Goal: Find specific page/section: Find specific page/section

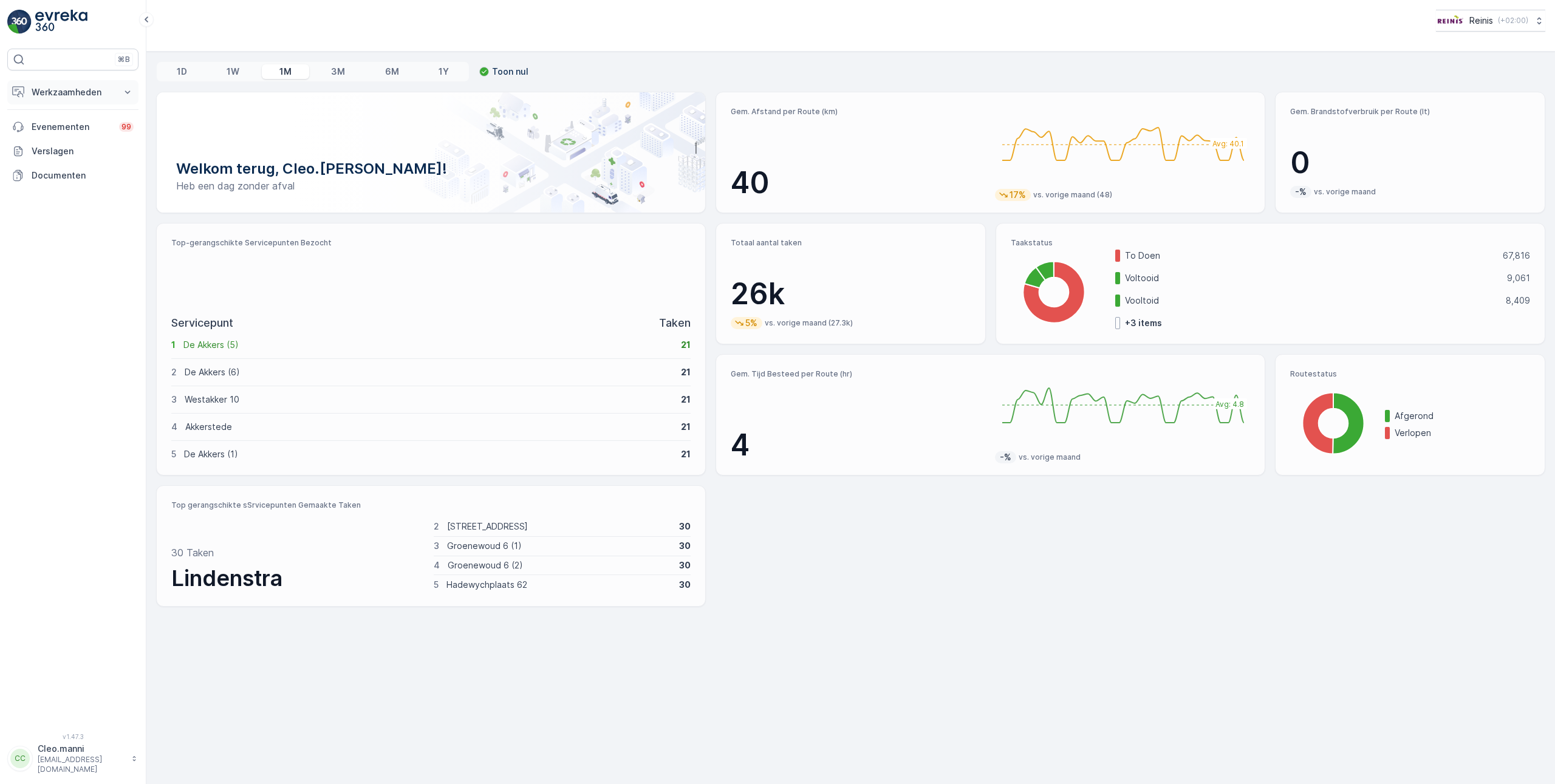
click at [78, 92] on p "Werkzaamheden" at bounding box center [72, 93] width 83 height 12
click at [68, 125] on link "Planning" at bounding box center [82, 130] width 112 height 17
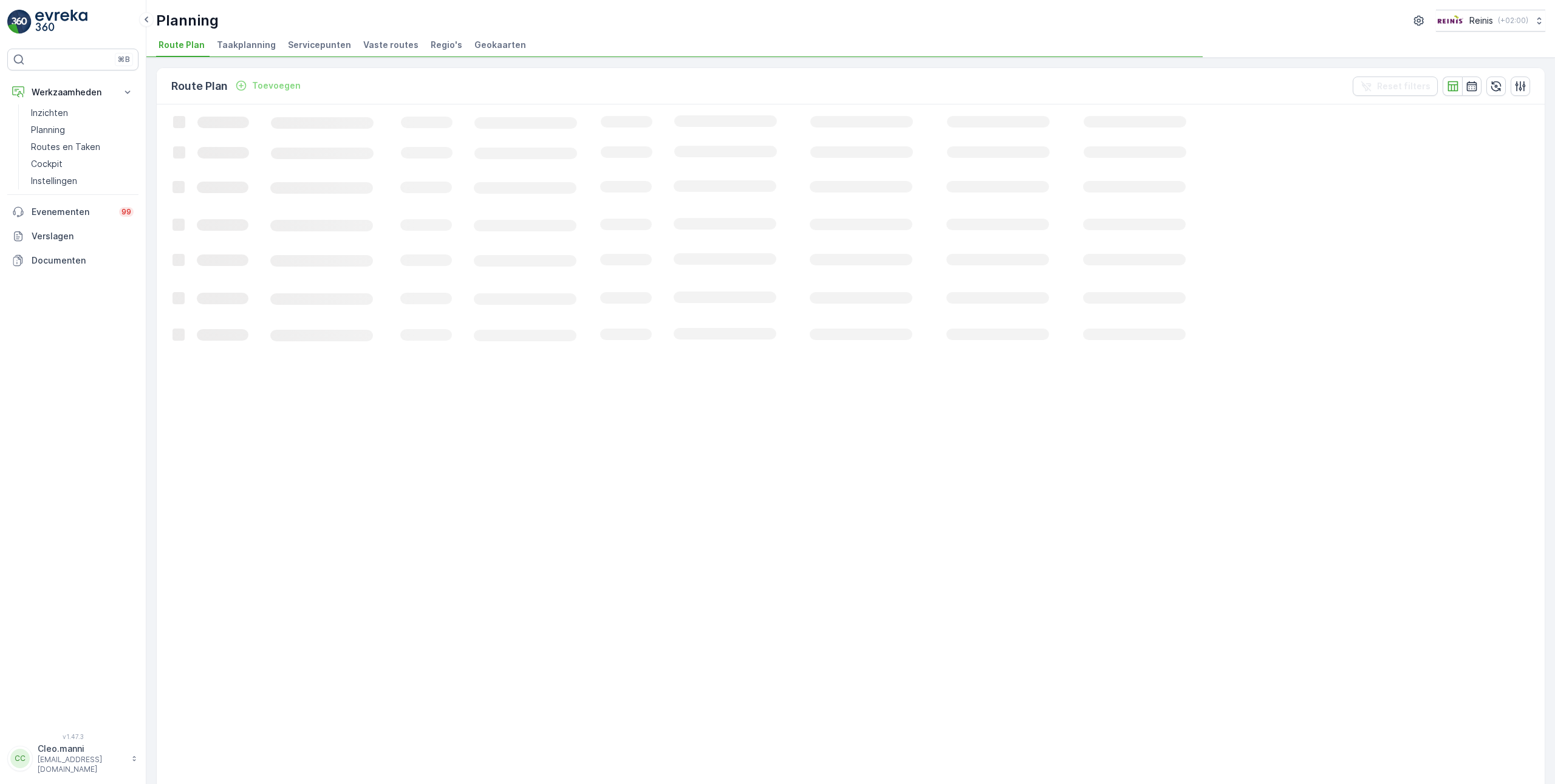
click at [395, 40] on span "Vaste routes" at bounding box center [391, 45] width 55 height 12
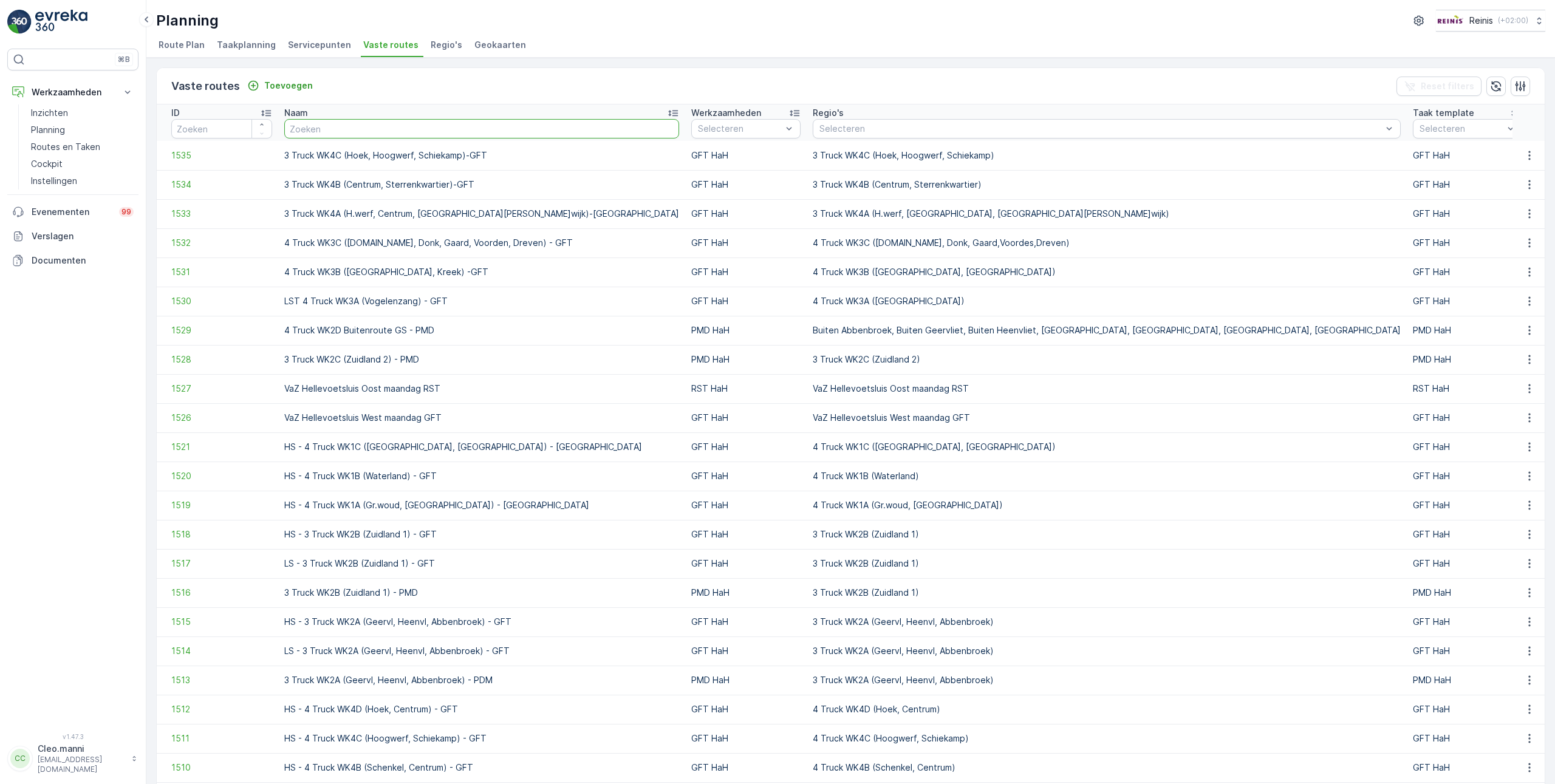
click at [311, 128] on input "text" at bounding box center [482, 128] width 395 height 19
type input "vaz"
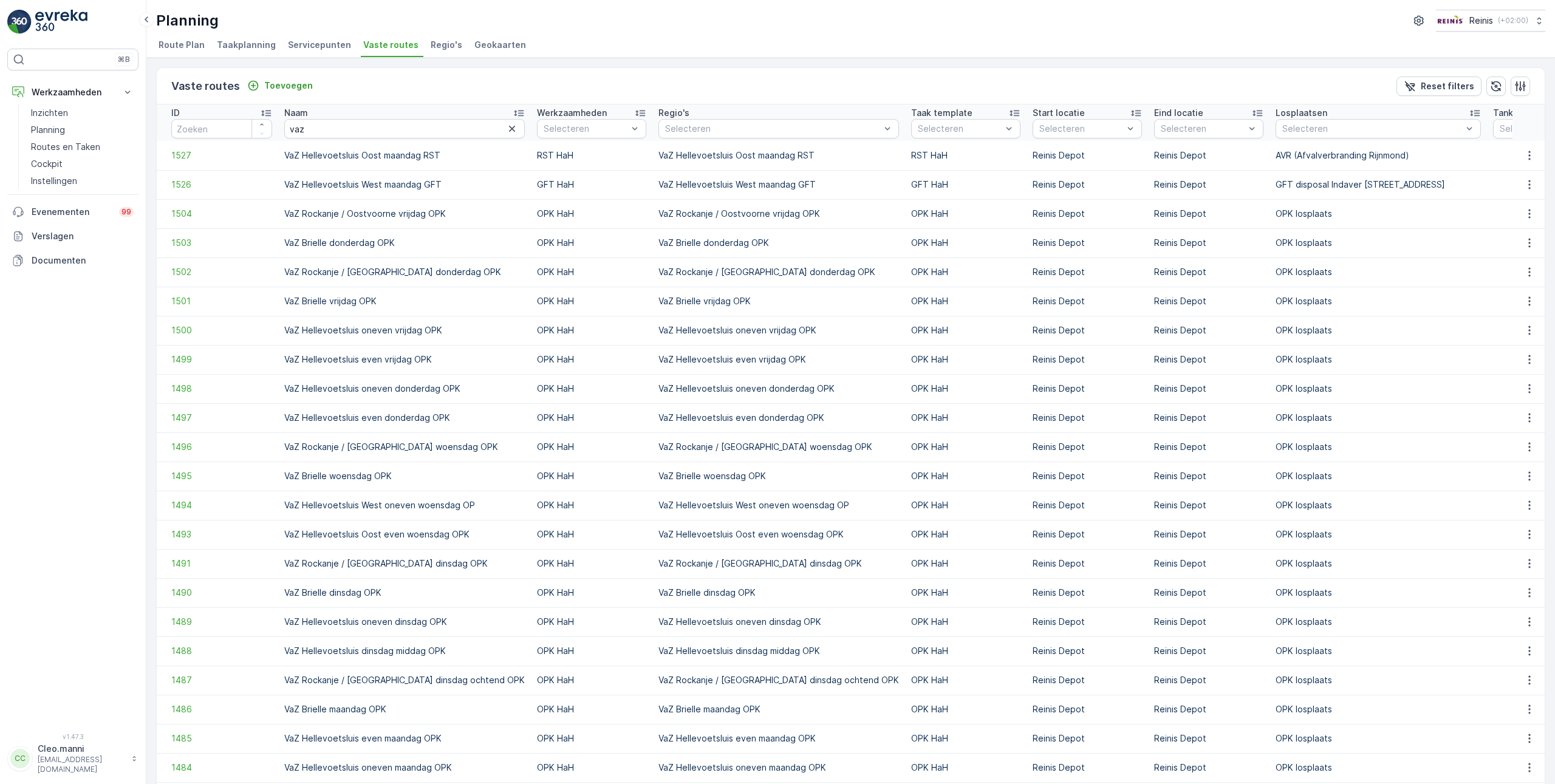
click at [269, 112] on icon at bounding box center [266, 113] width 10 height 6
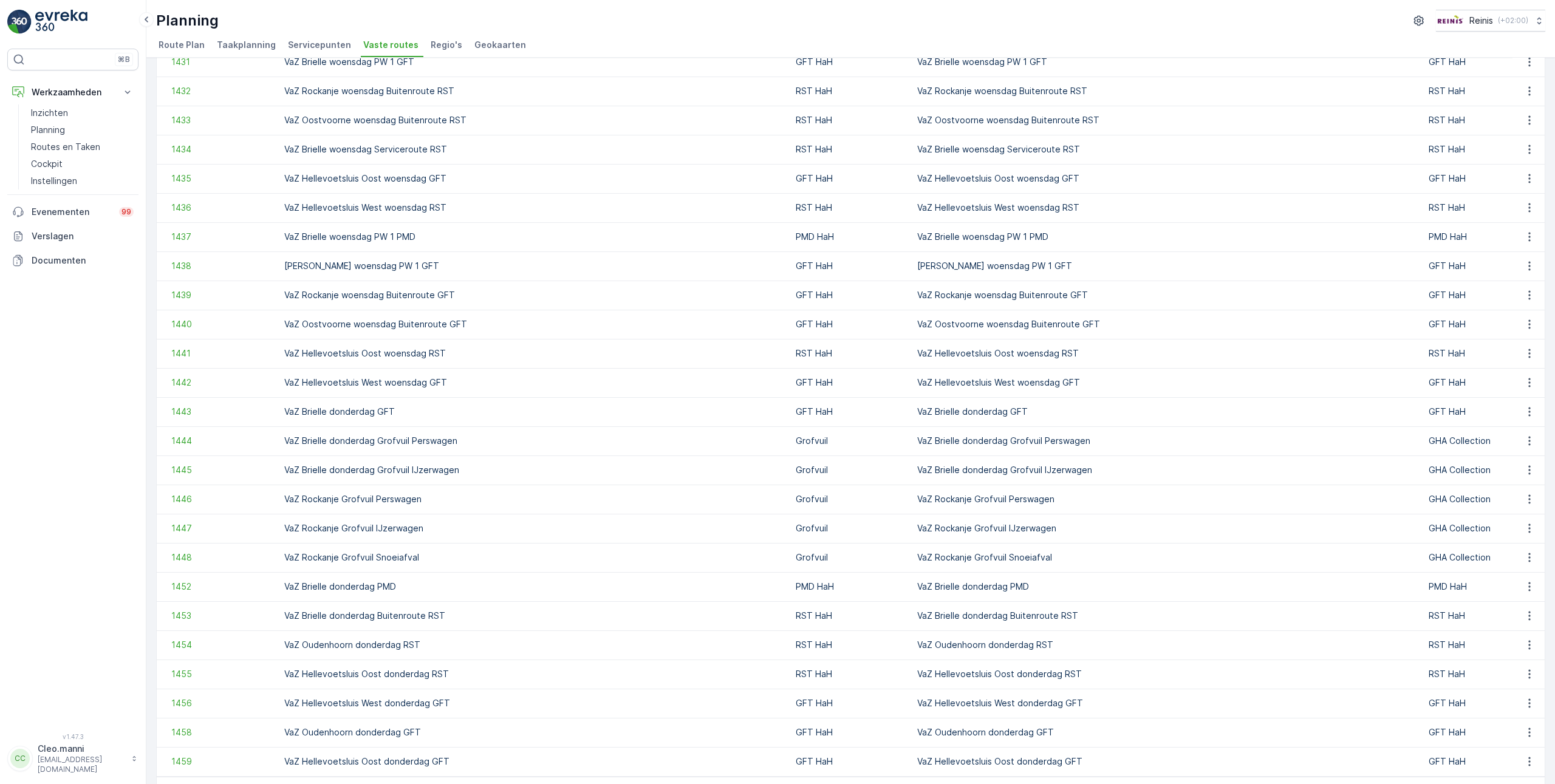
scroll to position [865, 0]
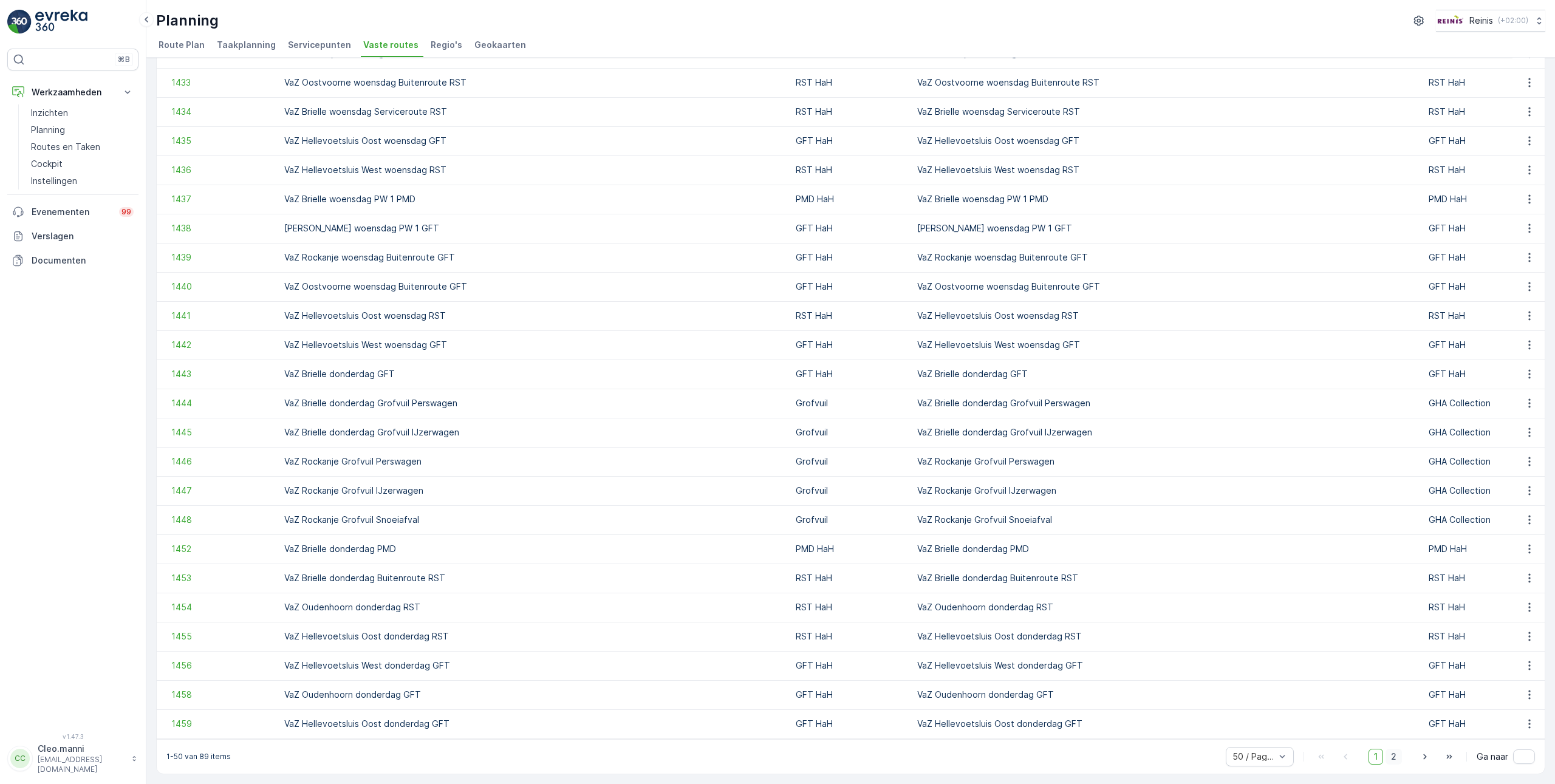
click at [1391, 757] on span "2" at bounding box center [1394, 756] width 16 height 16
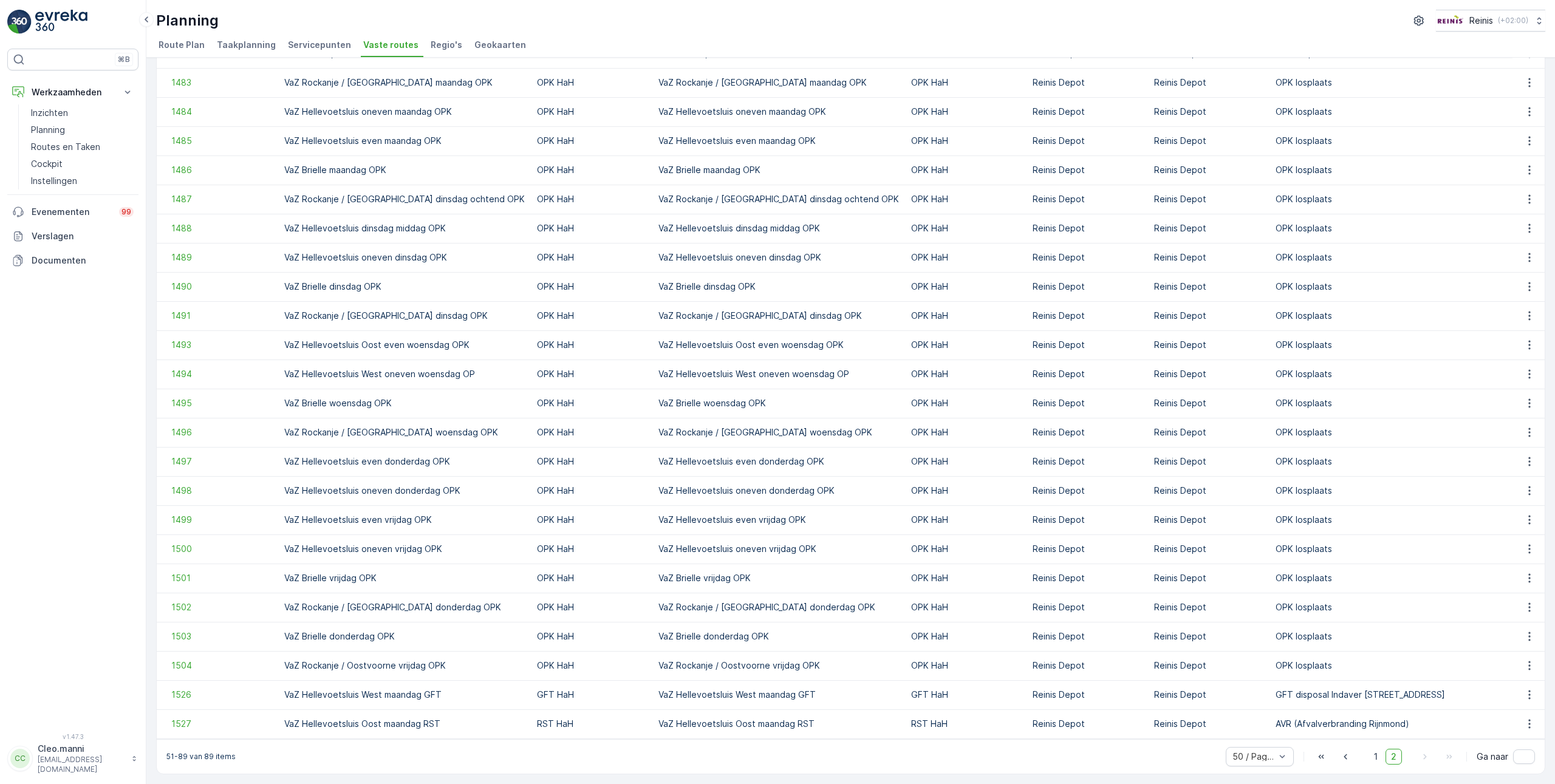
scroll to position [544, 0]
click at [1376, 760] on span "1" at bounding box center [1376, 756] width 15 height 16
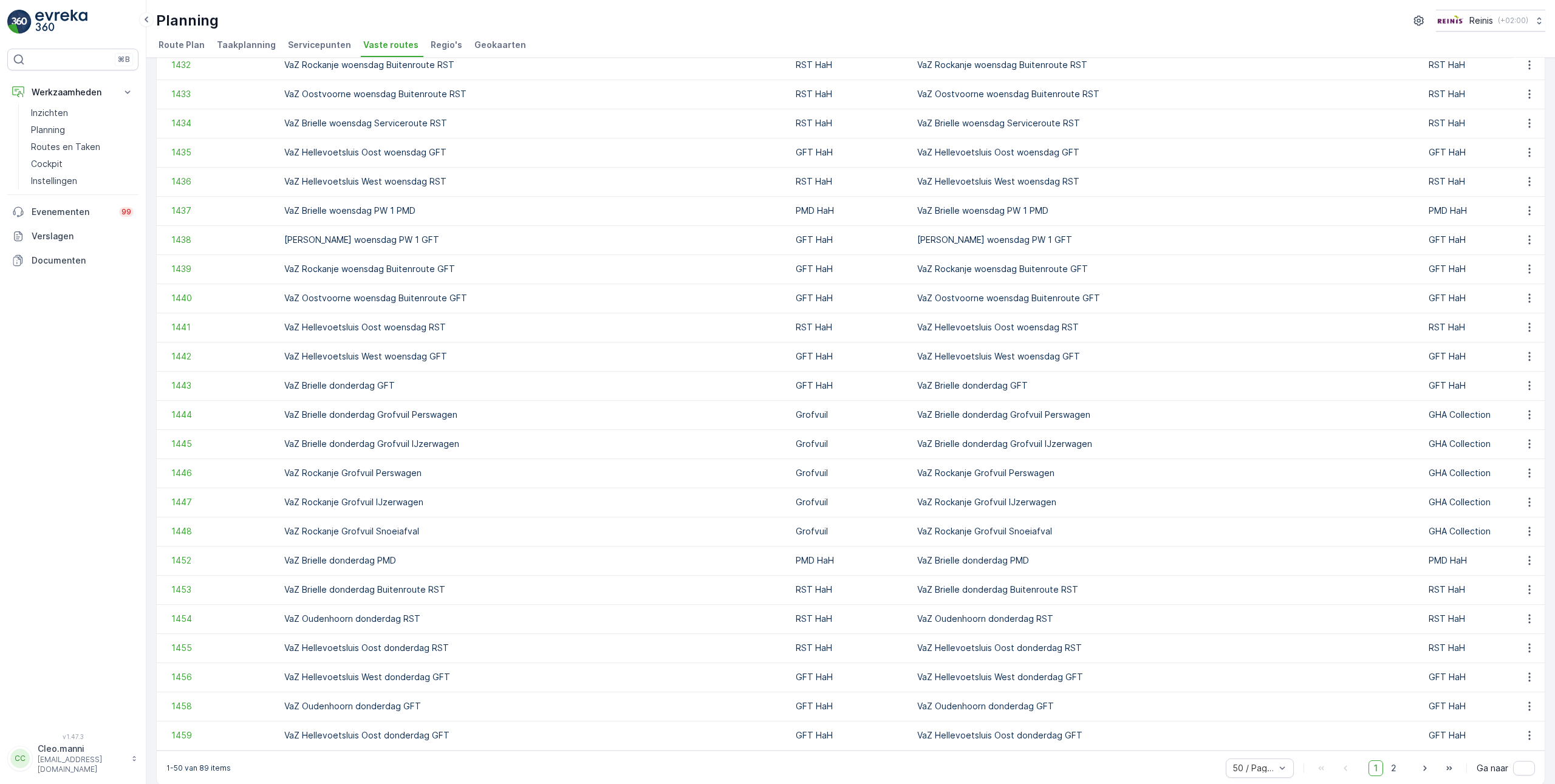
scroll to position [865, 0]
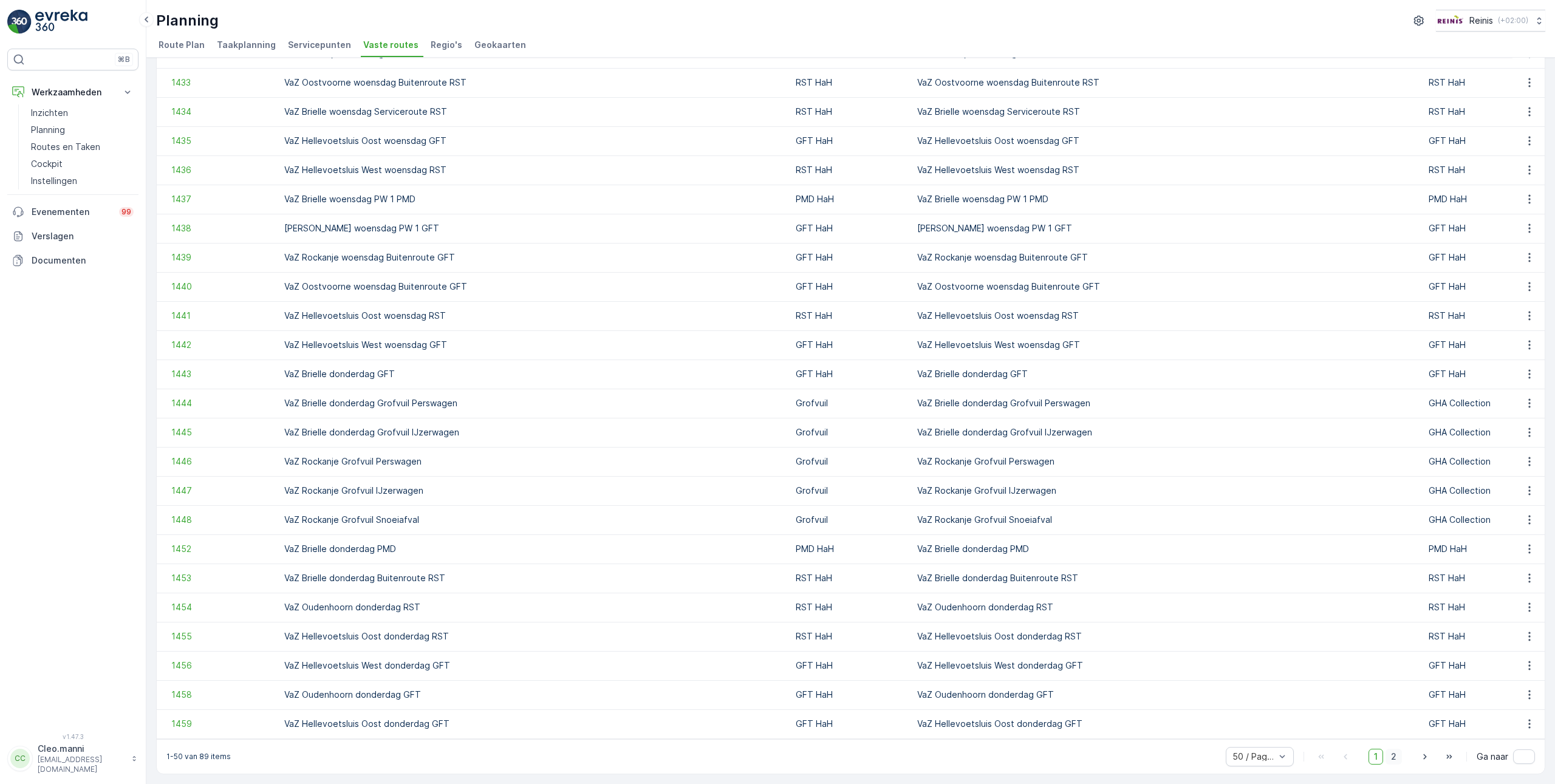
click at [1391, 757] on span "2" at bounding box center [1394, 756] width 16 height 16
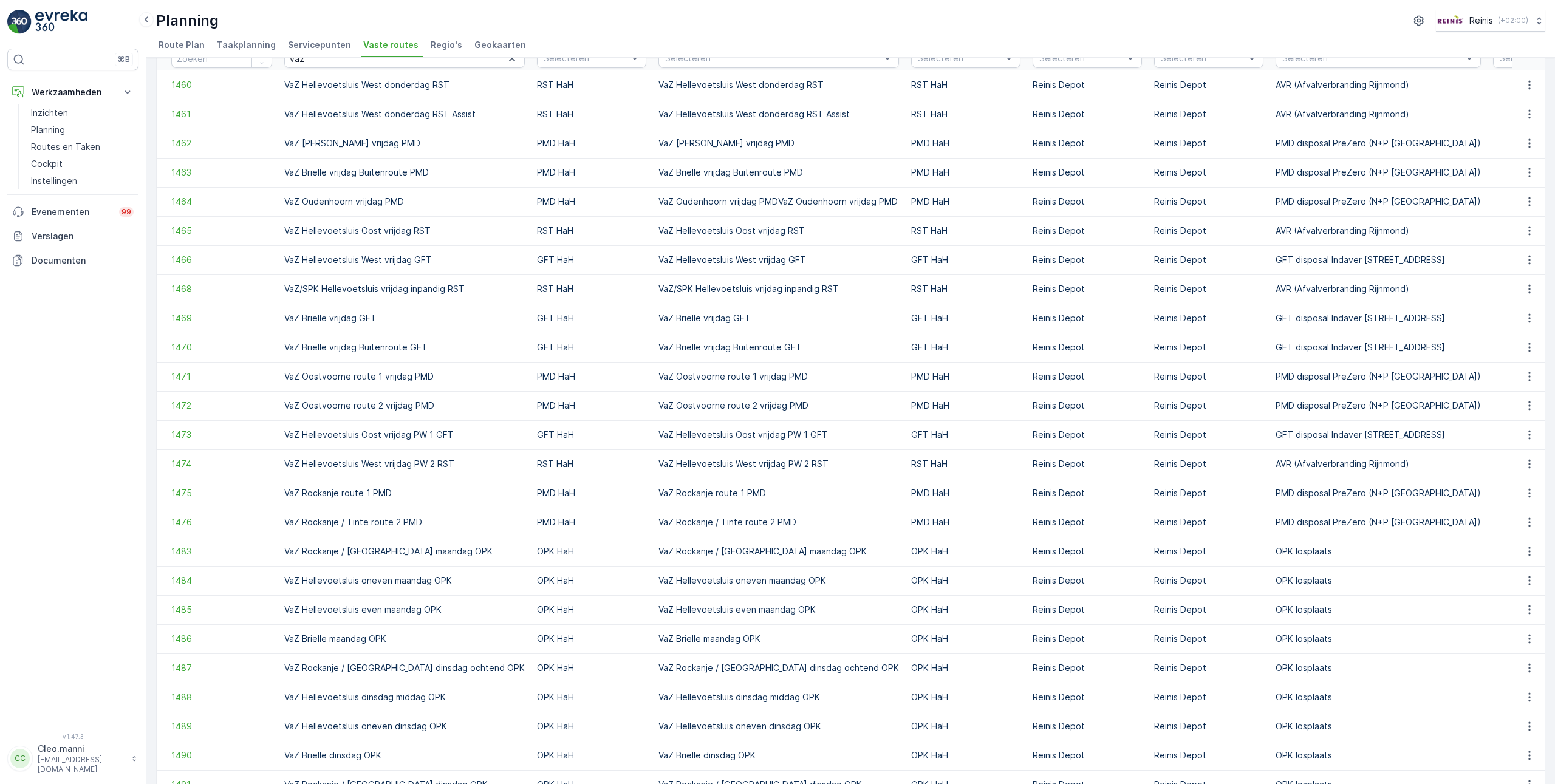
scroll to position [57, 0]
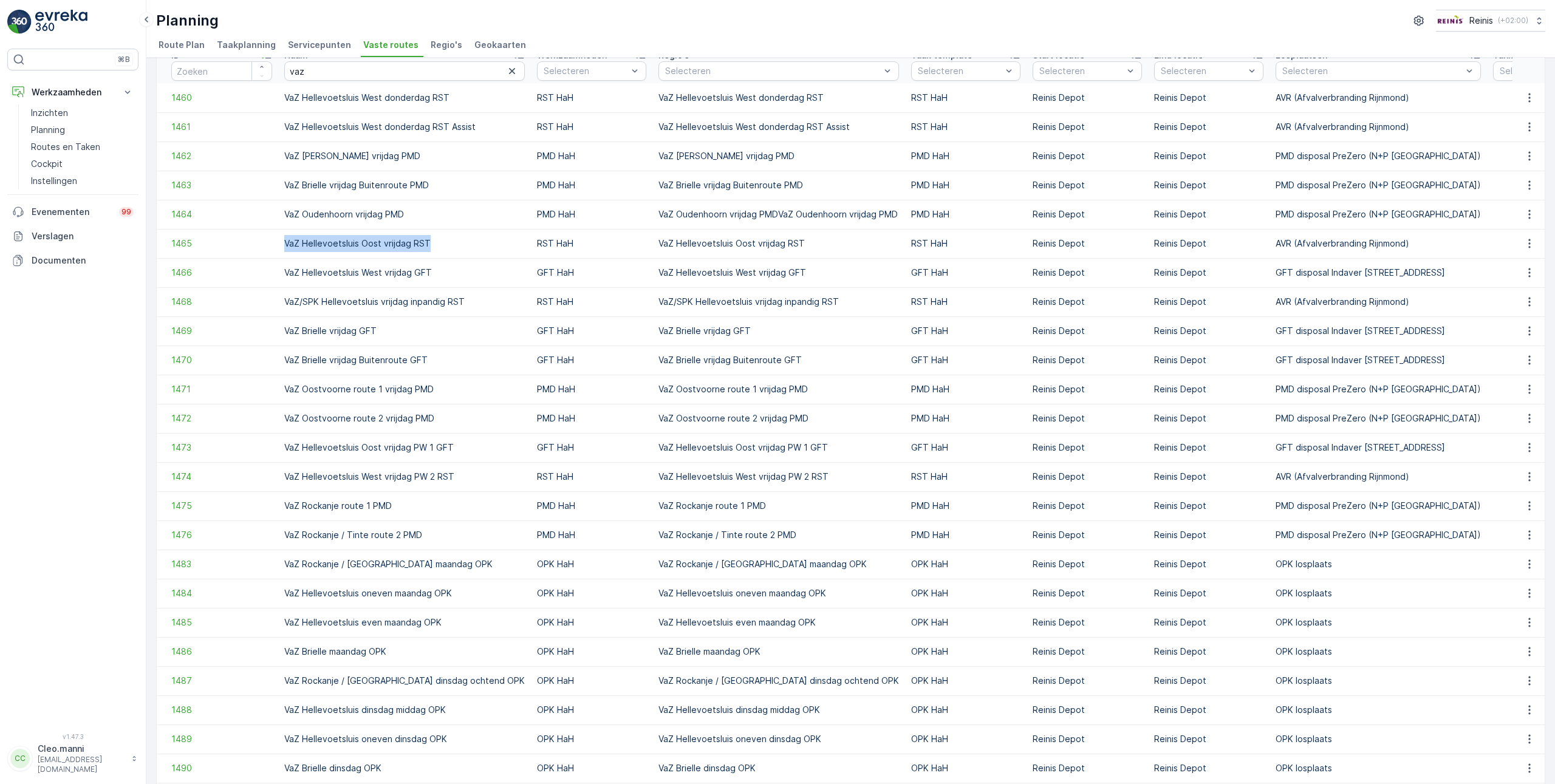
drag, startPoint x: 285, startPoint y: 240, endPoint x: 425, endPoint y: 245, distance: 140.1
click at [425, 245] on td "VaZ Hellevoetsluis Oost vrijdag RST" at bounding box center [405, 243] width 252 height 29
copy td "VaZ Hellevoetsluis Oost vrijdag RST"
